Goal: Navigation & Orientation: Find specific page/section

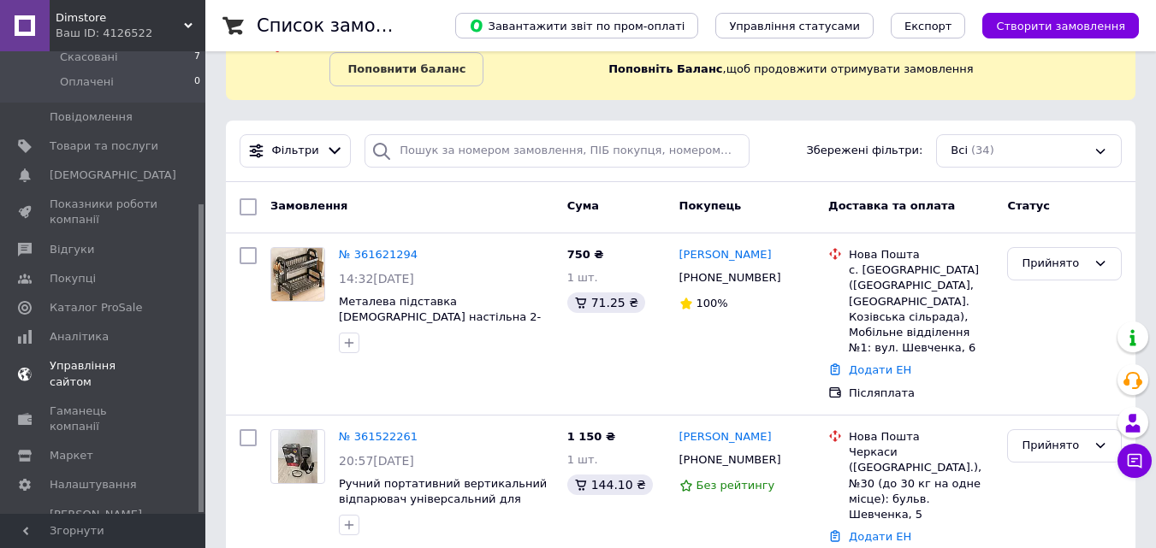
scroll to position [171, 0]
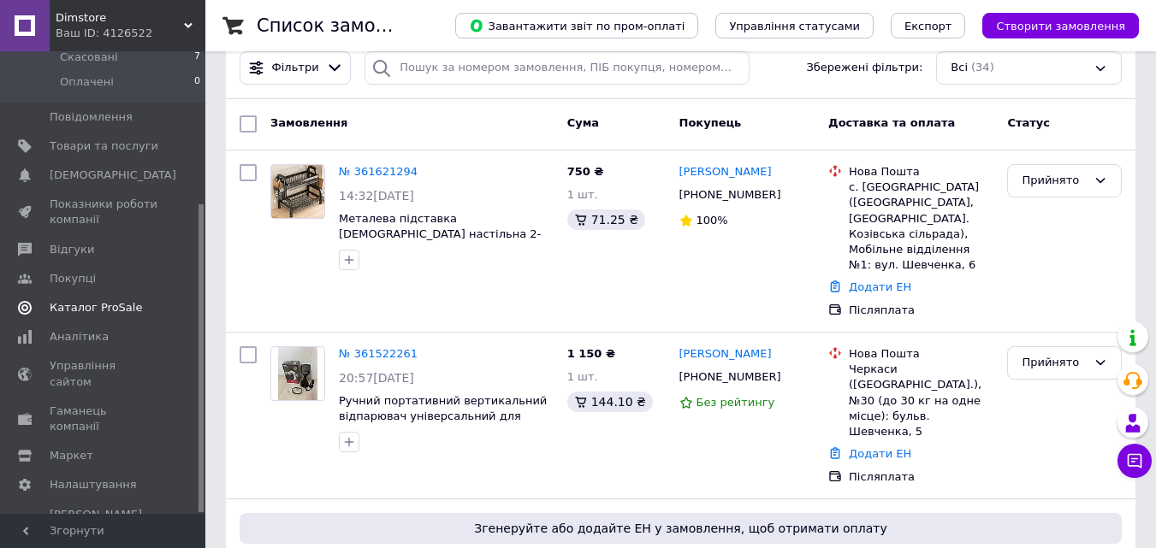
click at [54, 300] on span "Каталог ProSale" at bounding box center [96, 307] width 92 height 15
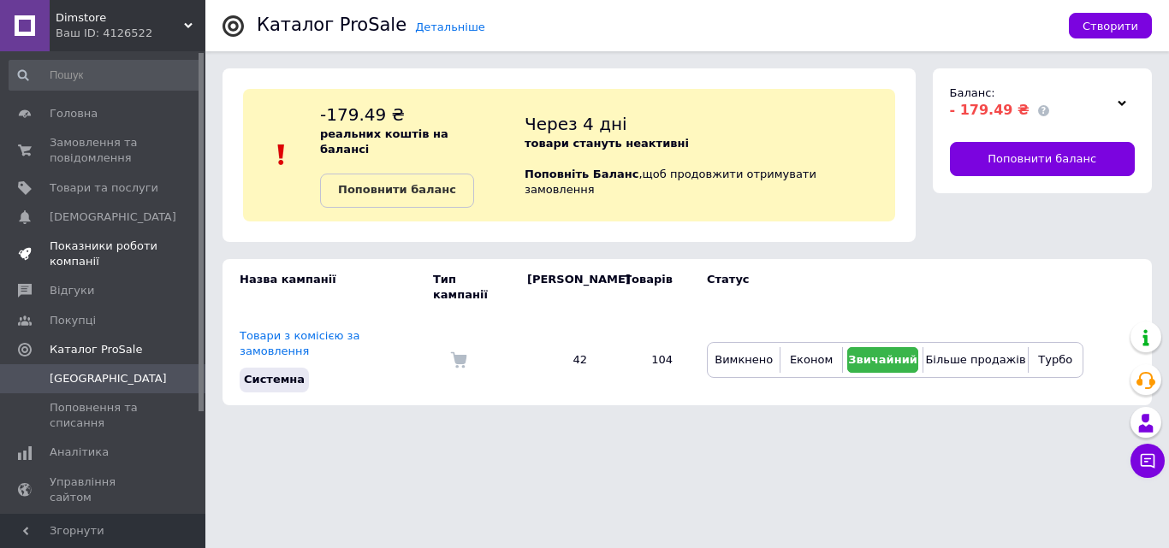
click at [79, 243] on span "Показники роботи компанії" at bounding box center [104, 254] width 109 height 31
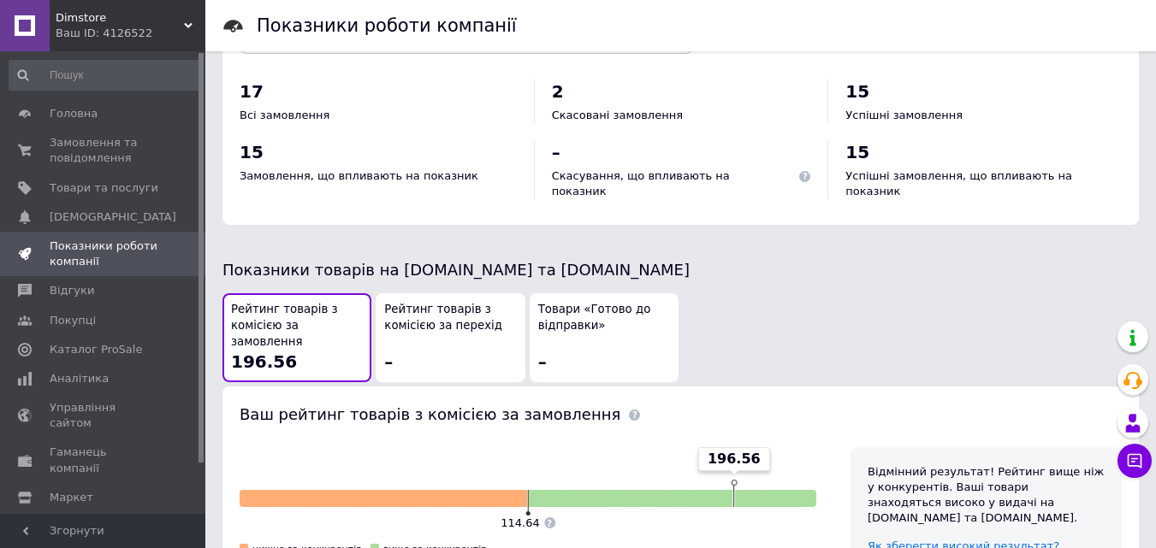
scroll to position [941, 0]
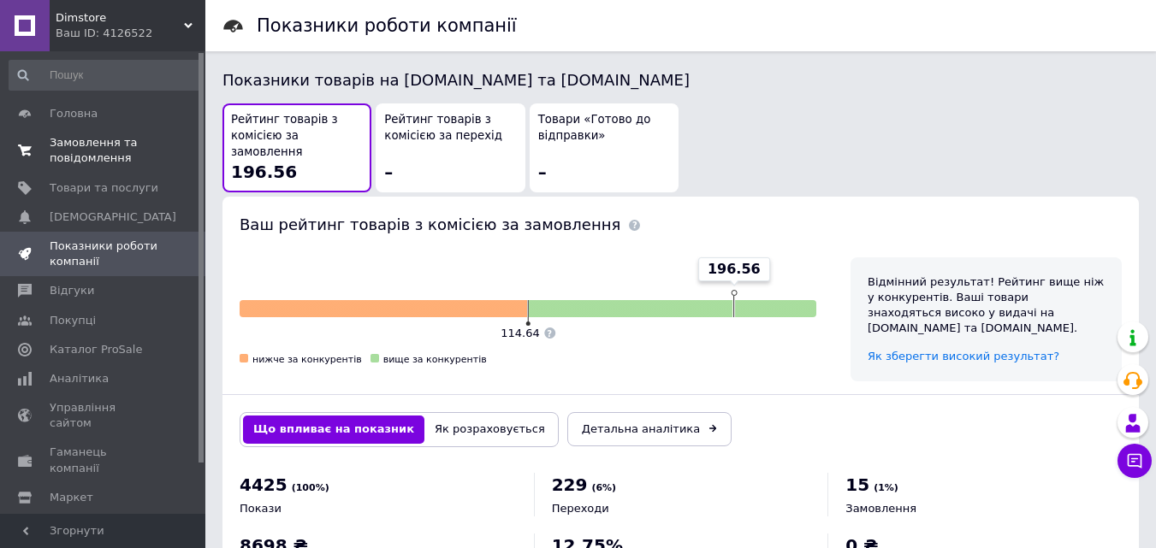
click at [103, 138] on span "Замовлення та повідомлення" at bounding box center [104, 150] width 109 height 31
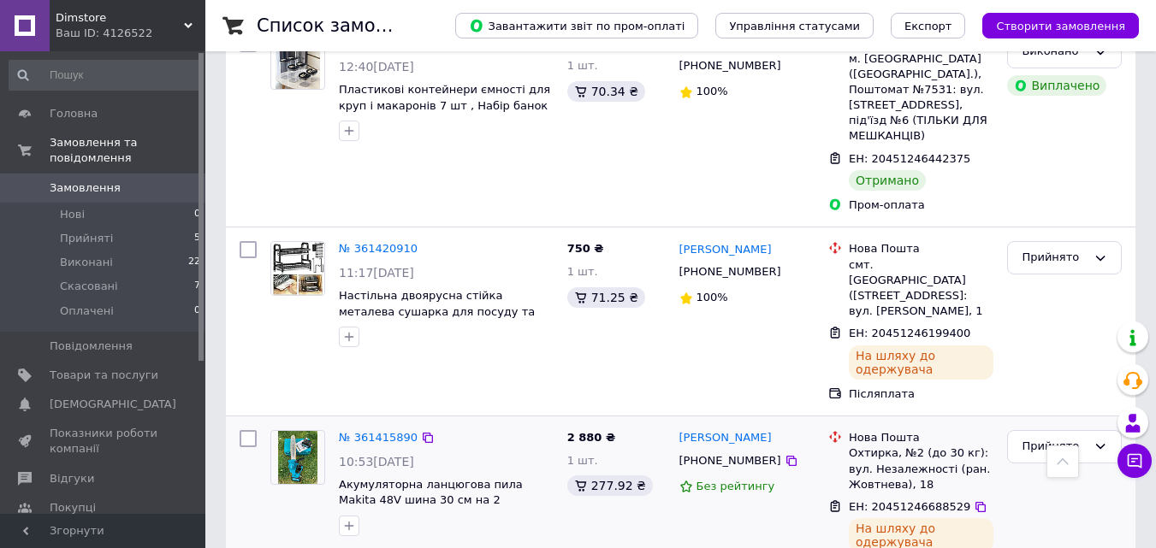
scroll to position [1198, 0]
